Goal: Entertainment & Leisure: Consume media (video, audio)

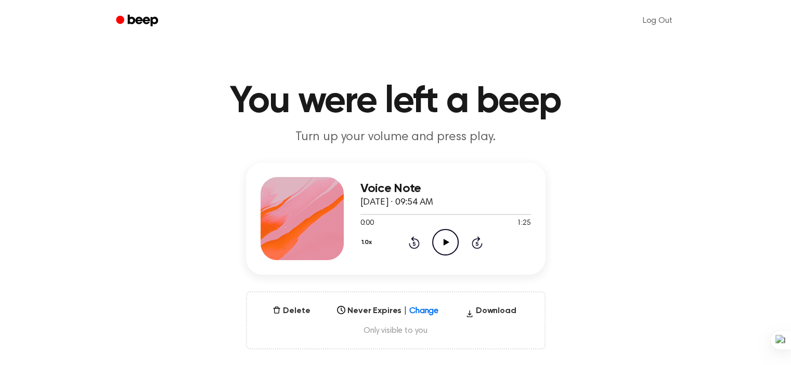
click at [441, 243] on icon "Play Audio" at bounding box center [445, 242] width 27 height 27
click at [452, 240] on icon "Play Audio" at bounding box center [445, 242] width 27 height 27
click at [474, 243] on icon "Skip 5 seconds" at bounding box center [476, 243] width 11 height 14
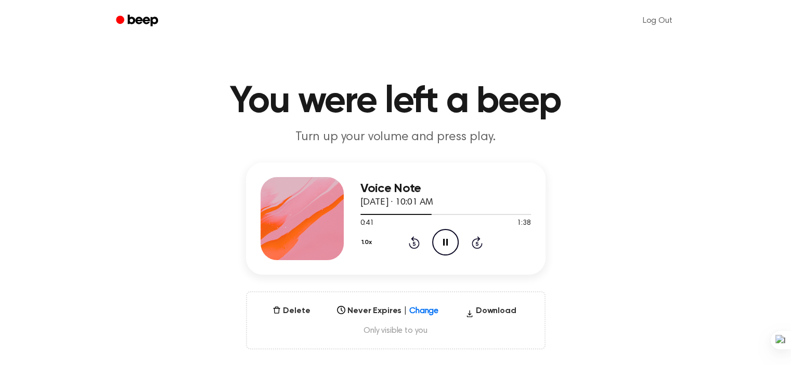
click at [475, 243] on icon "Skip 5 seconds" at bounding box center [476, 243] width 11 height 14
click at [440, 243] on icon "Pause Audio" at bounding box center [445, 242] width 27 height 27
